Goal: Task Accomplishment & Management: Manage account settings

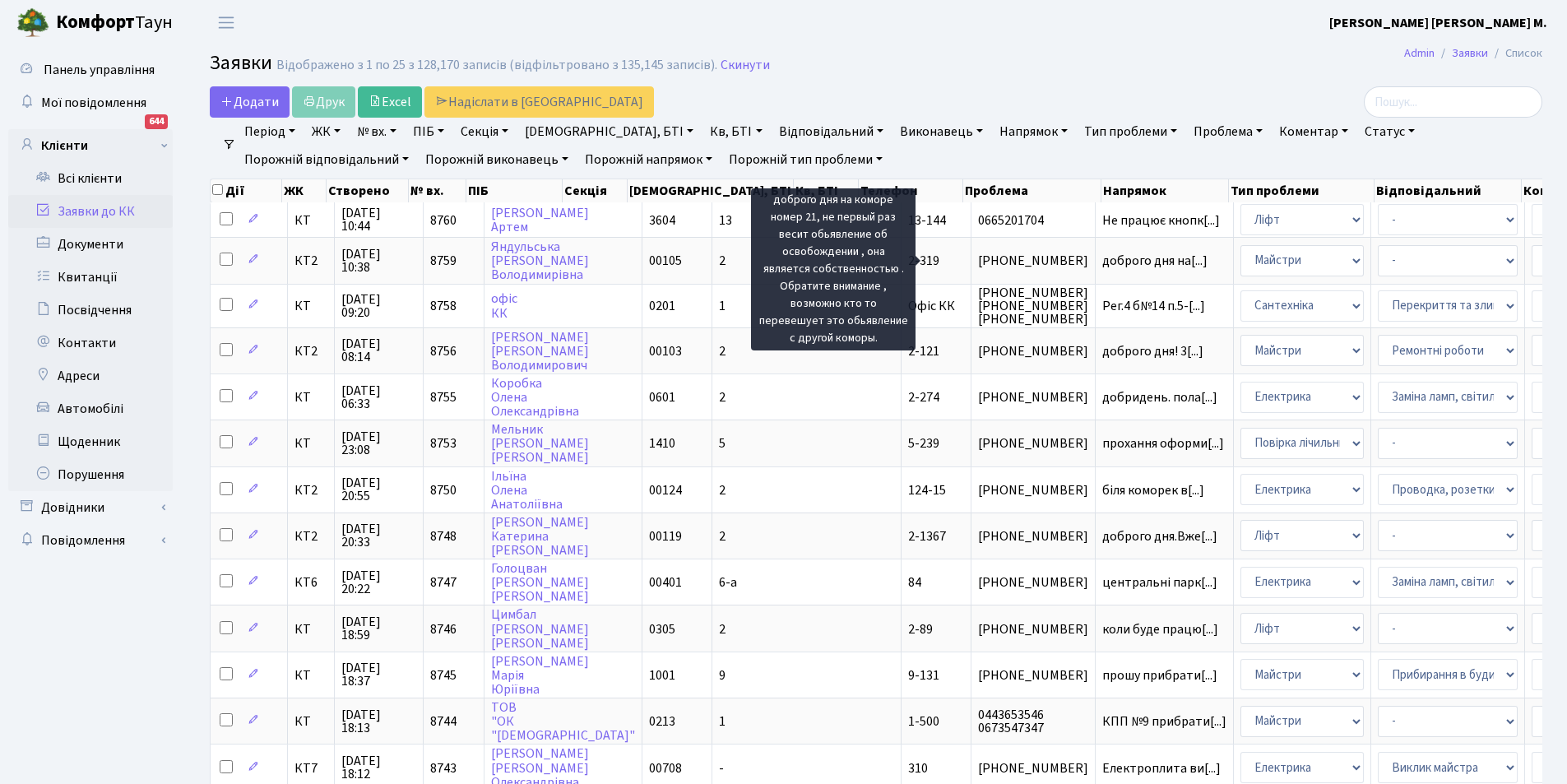
select select "25"
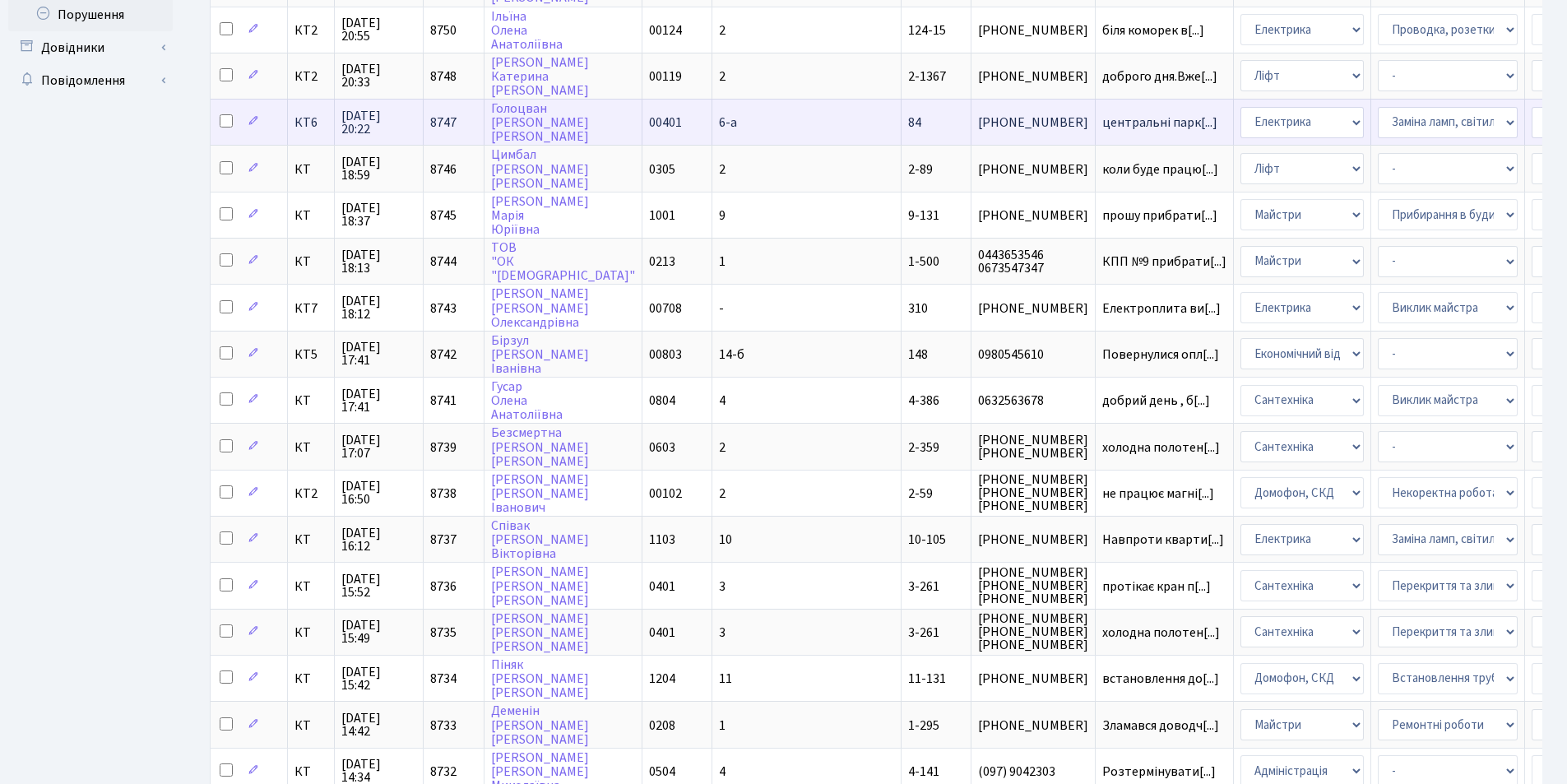
scroll to position [494, 0]
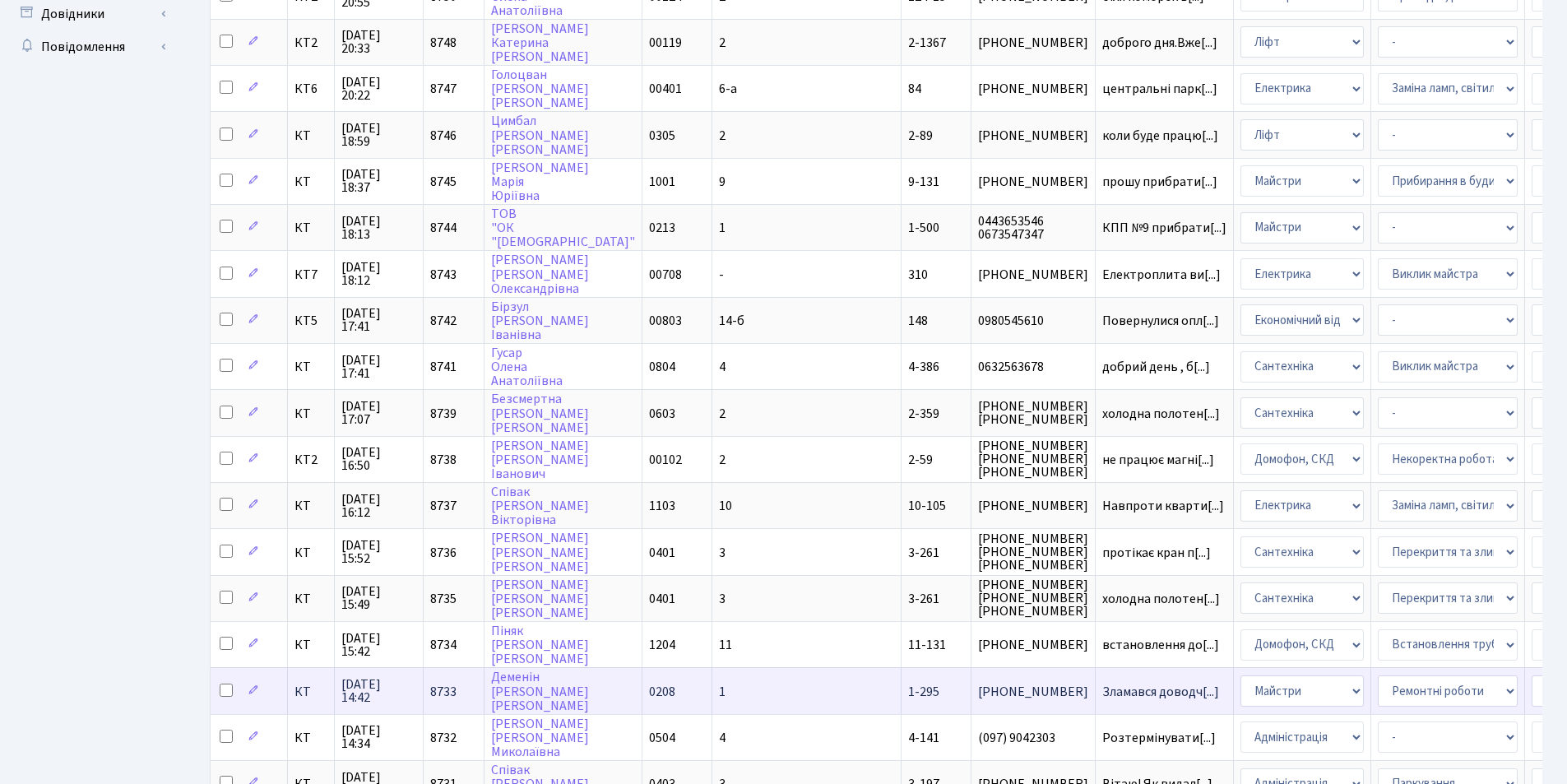
click at [1096, 683] on td "Зламався доводч[...]" at bounding box center [1165, 689] width 138 height 46
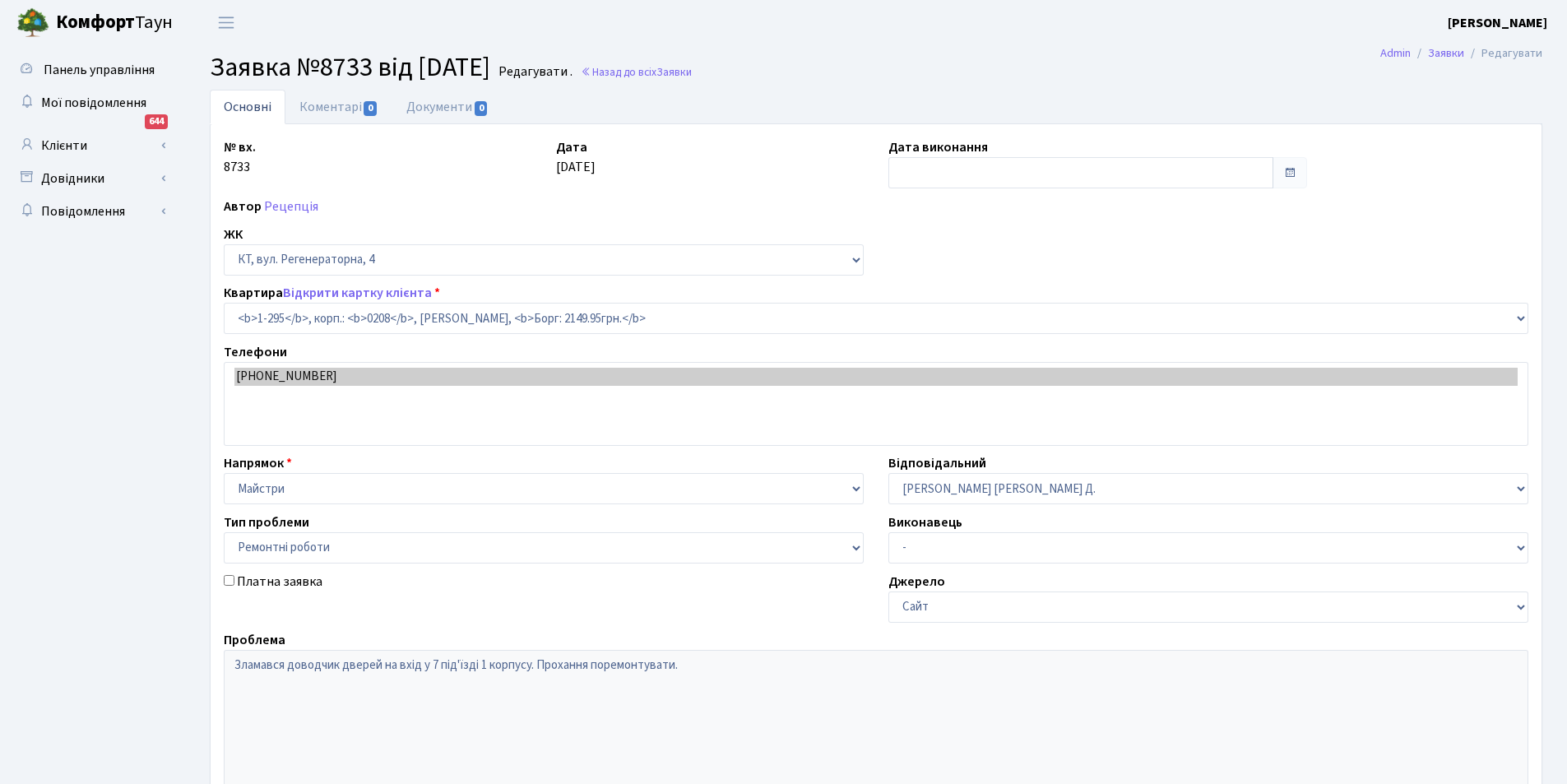
select select "295"
select select "62"
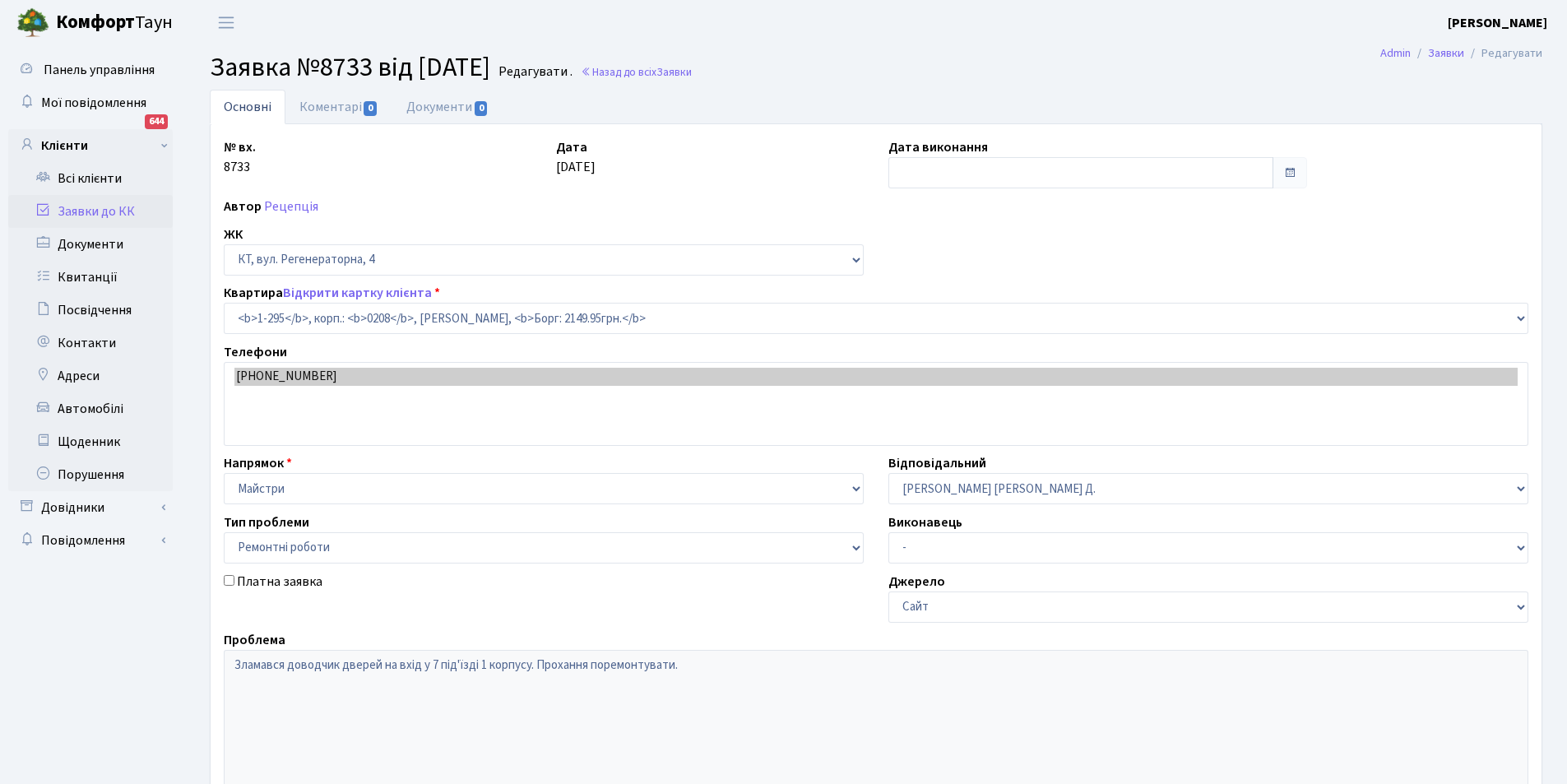
type input "[DATE]"
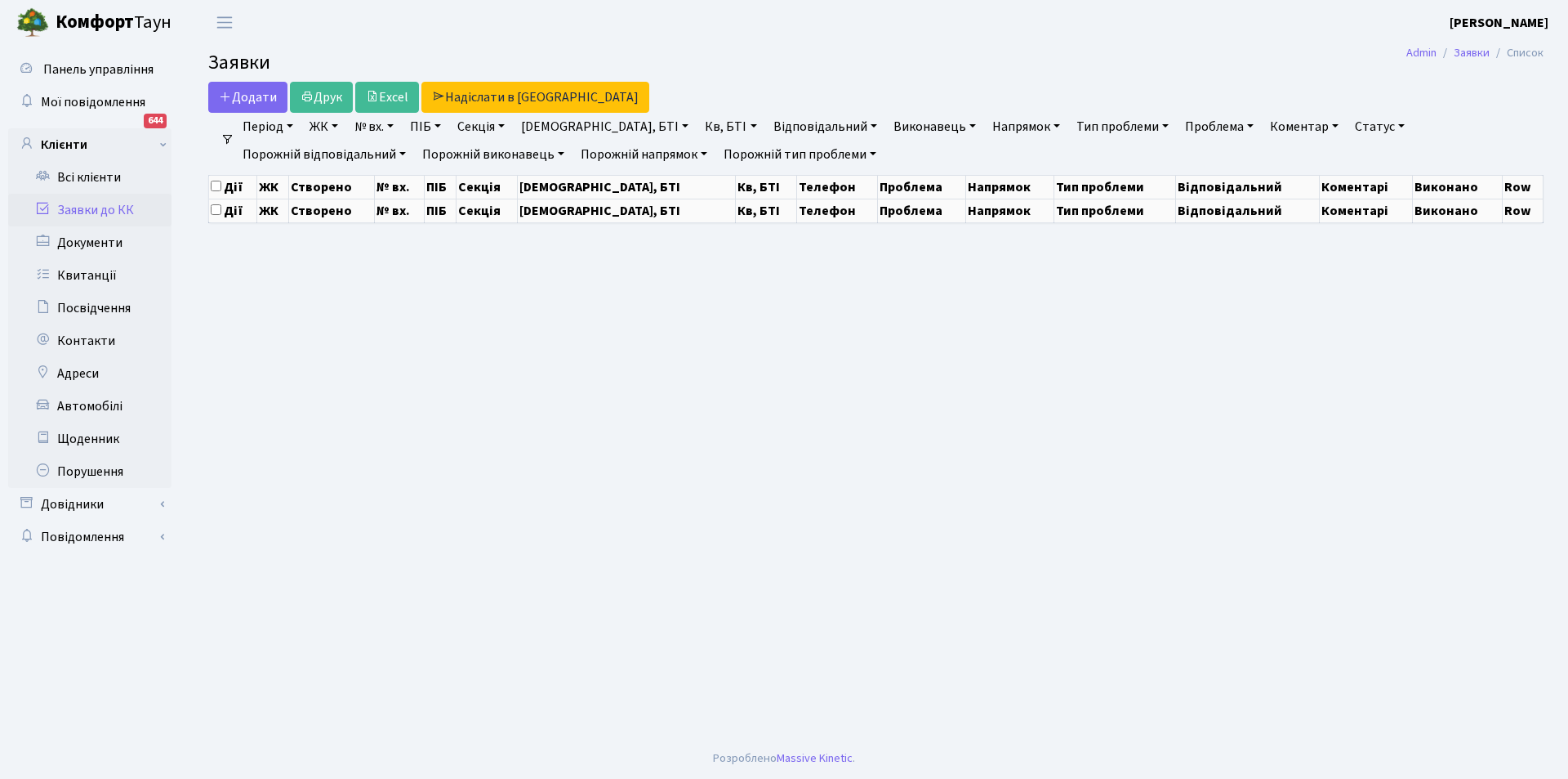
select select "25"
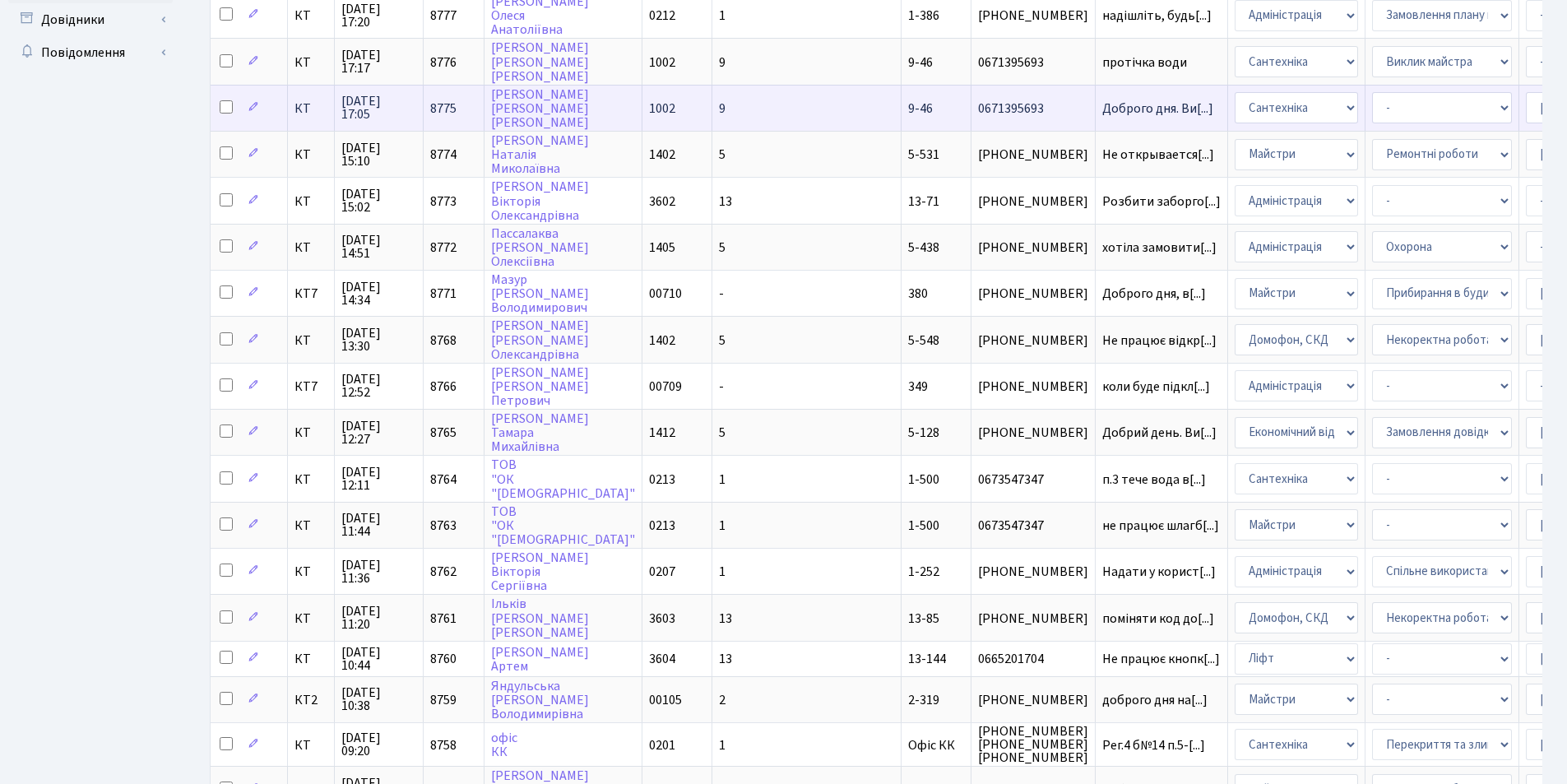
scroll to position [687, 0]
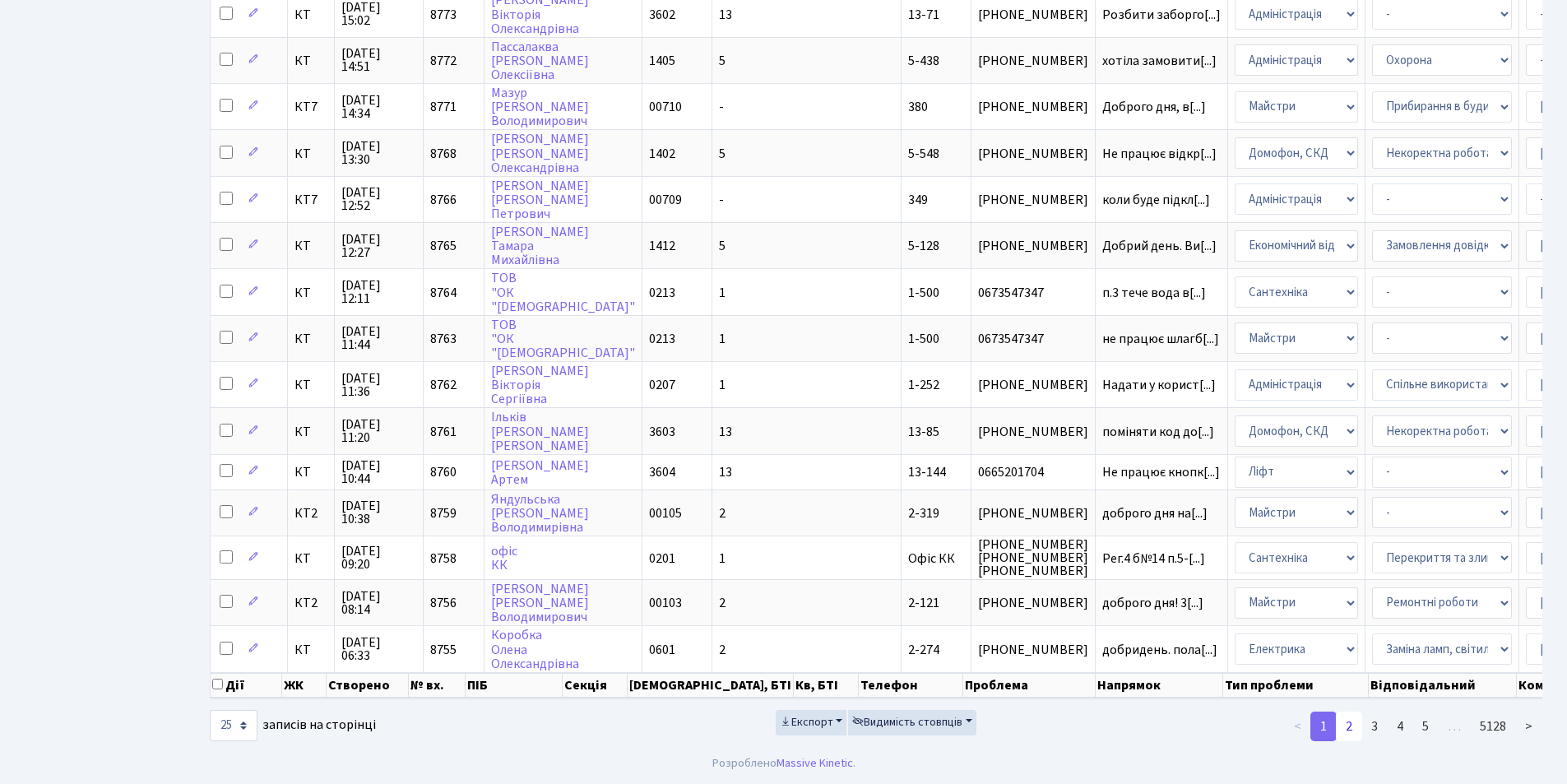
click at [1347, 724] on link "2" at bounding box center [1348, 726] width 26 height 30
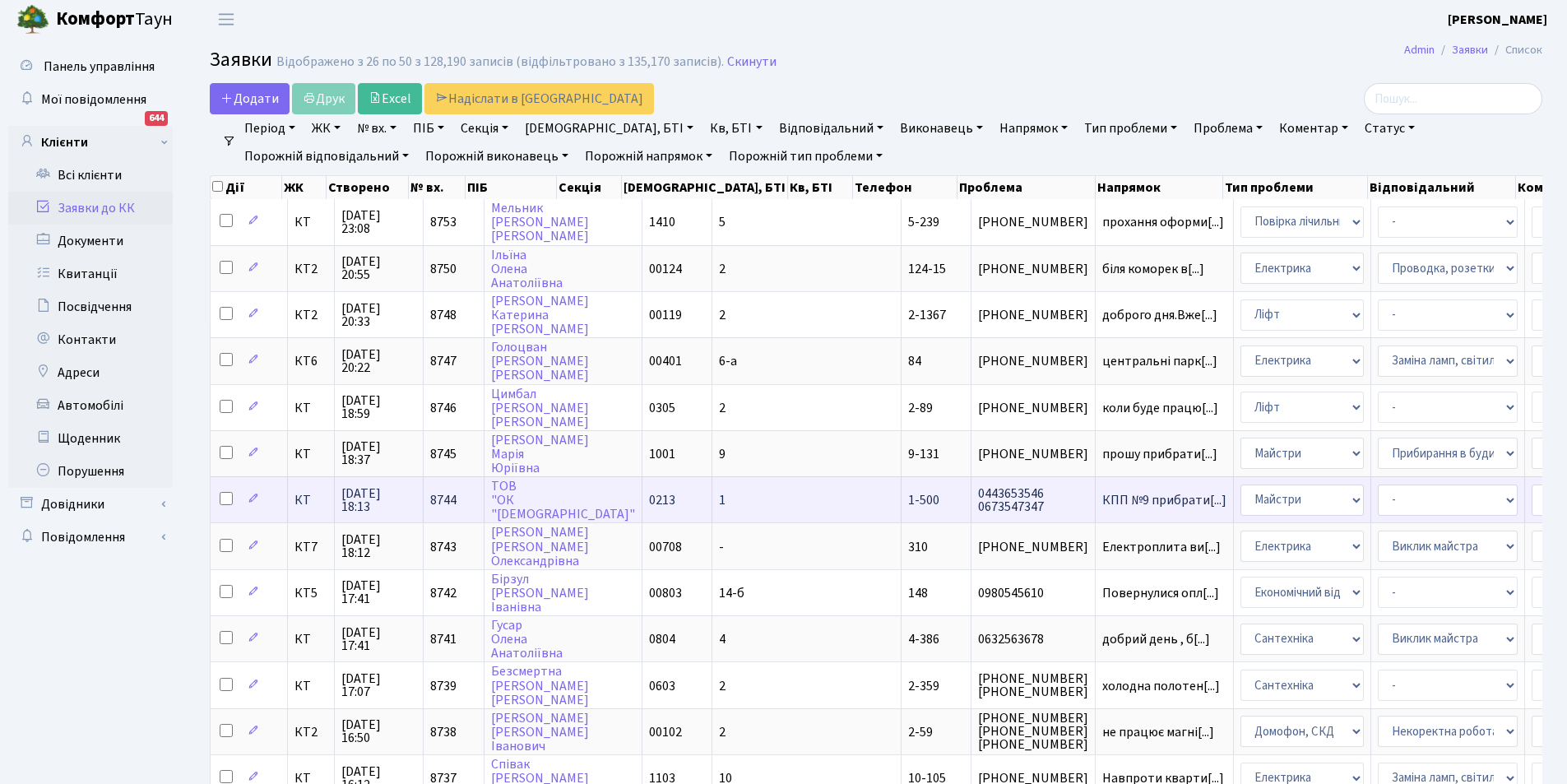
scroll to position [0, 0]
